Goal: Task Accomplishment & Management: Use online tool/utility

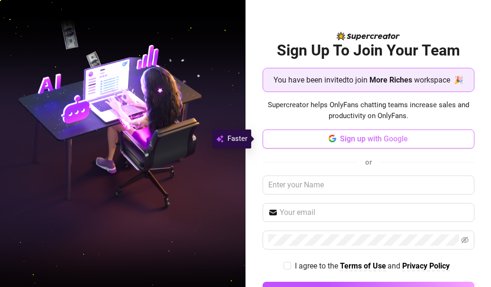
click at [340, 139] on span "Sign up with Google" at bounding box center [374, 138] width 68 height 9
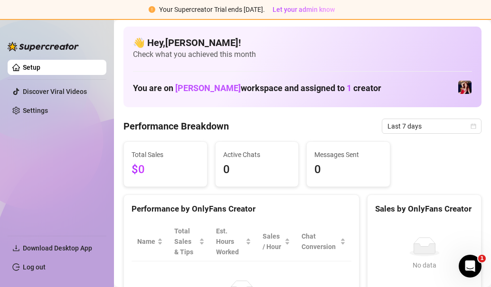
click at [409, 76] on div "👋 Hey, [PERSON_NAME] ! Check what you achieved this month You are on [PERSON_NA…" at bounding box center [302, 67] width 358 height 81
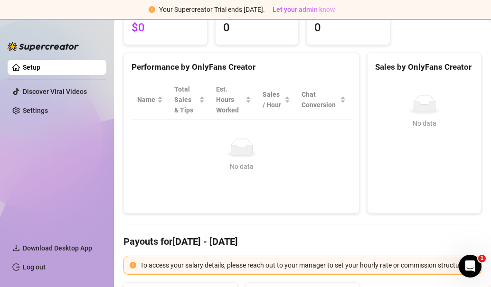
scroll to position [142, 0]
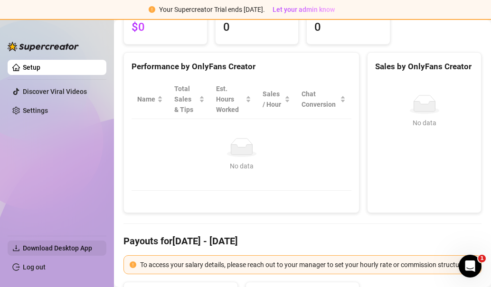
click at [75, 250] on span "Download Desktop App" at bounding box center [57, 248] width 69 height 8
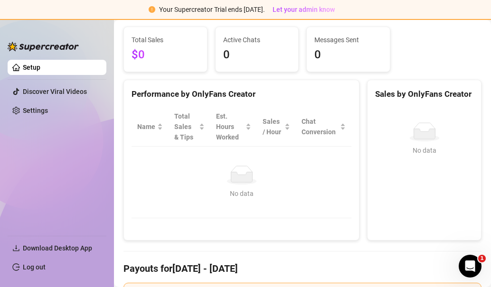
scroll to position [237, 0]
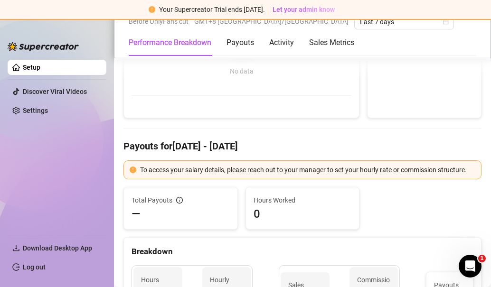
drag, startPoint x: 61, startPoint y: 70, endPoint x: 190, endPoint y: 108, distance: 134.2
click at [40, 70] on link "Setup" at bounding box center [32, 68] width 18 height 8
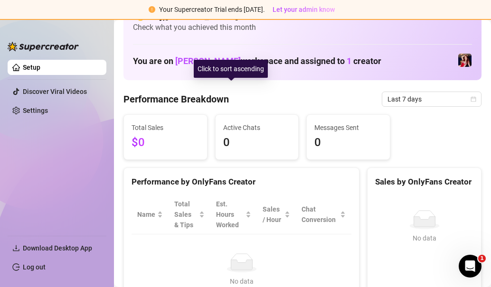
scroll to position [0, 0]
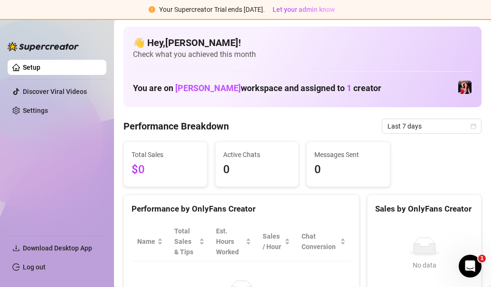
click at [458, 85] on img at bounding box center [464, 87] width 13 height 13
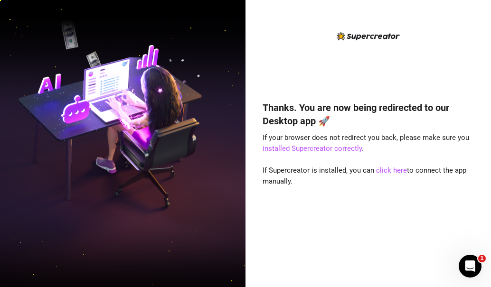
drag, startPoint x: 394, startPoint y: 83, endPoint x: 390, endPoint y: 82, distance: 4.8
click at [394, 83] on div "Thanks. You are now being redirected to our Desktop app 🚀 If your browser does …" at bounding box center [368, 151] width 212 height 242
click at [399, 171] on link "click here" at bounding box center [391, 170] width 31 height 9
drag, startPoint x: 327, startPoint y: 149, endPoint x: 315, endPoint y: 87, distance: 62.9
click at [327, 149] on link "installed Supercreator correctly" at bounding box center [311, 148] width 99 height 9
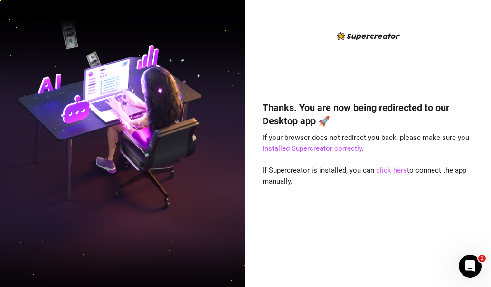
click at [381, 174] on link "click here" at bounding box center [391, 170] width 31 height 9
click at [382, 169] on link "click here" at bounding box center [391, 170] width 31 height 9
click at [379, 184] on div "Thanks. You are now being redirected to our Desktop app 🚀 If your browser does …" at bounding box center [368, 180] width 212 height 184
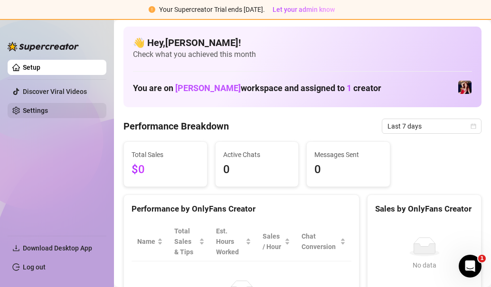
drag, startPoint x: 74, startPoint y: 91, endPoint x: 58, endPoint y: 107, distance: 22.5
click at [74, 91] on link "Discover Viral Videos" at bounding box center [55, 92] width 64 height 8
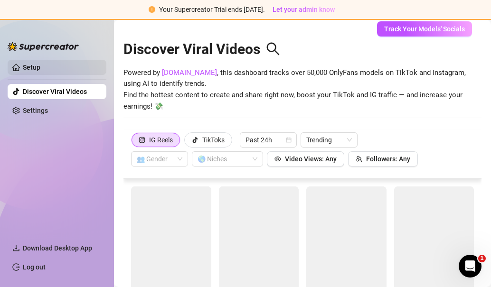
click at [37, 66] on link "Setup" at bounding box center [32, 68] width 18 height 8
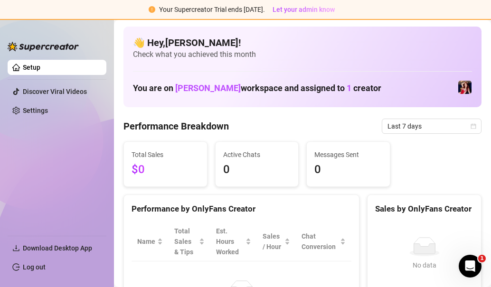
scroll to position [237, 0]
